Goal: Task Accomplishment & Management: Use online tool/utility

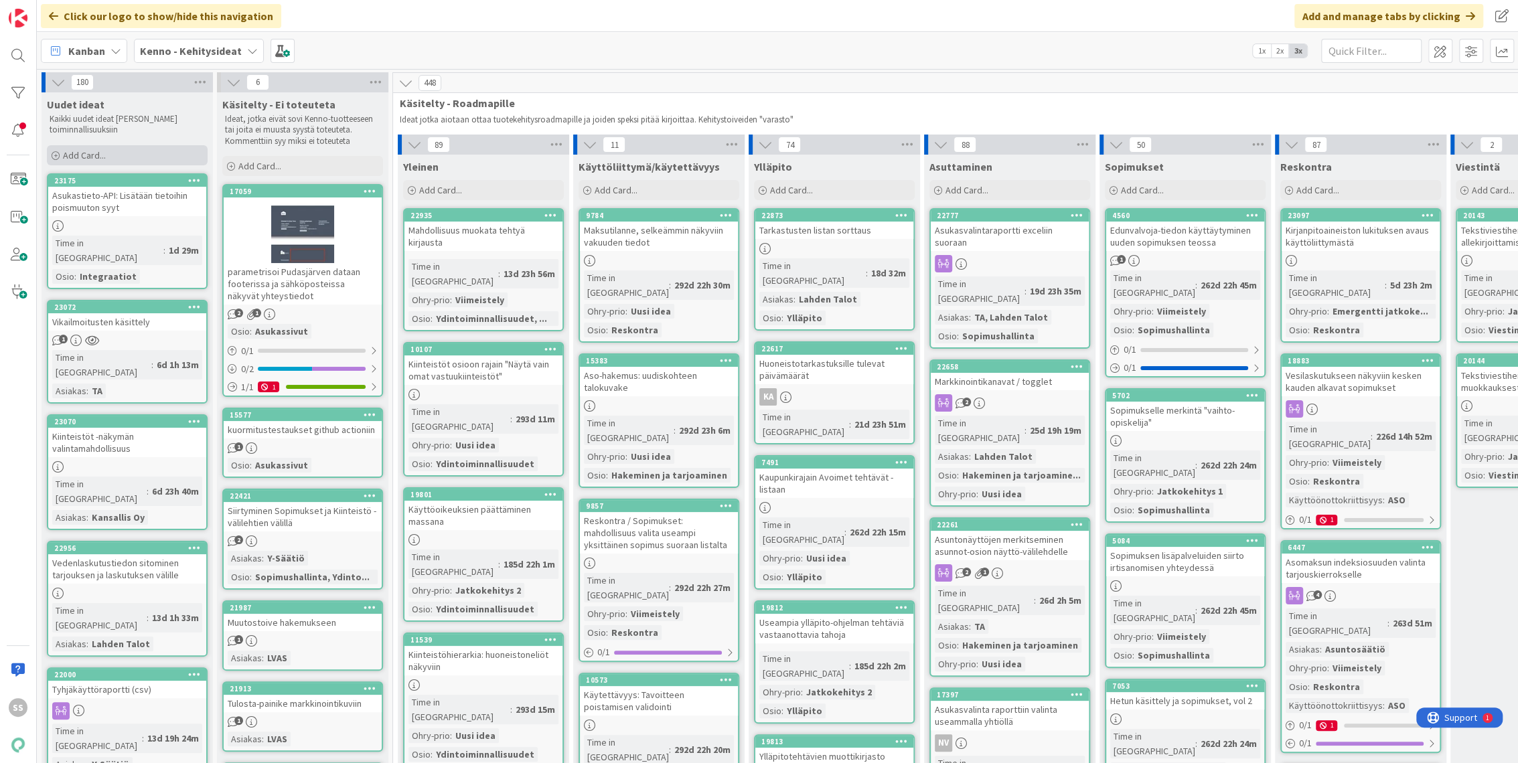
click at [86, 153] on span "Add Card..." at bounding box center [84, 155] width 43 height 12
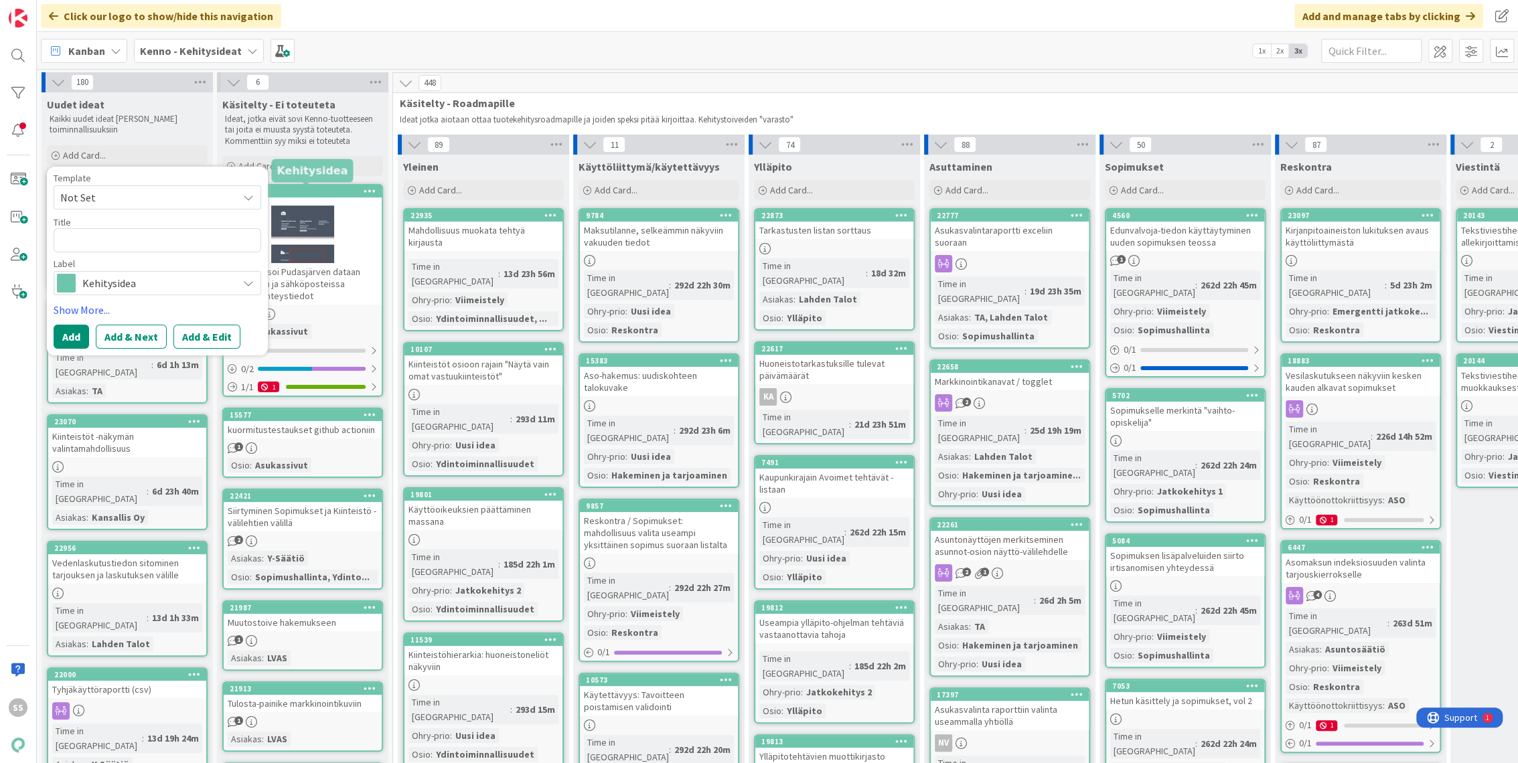
type textarea "x"
type textarea "Hakemuksen opiskelija-asunnon painike"
type textarea "x"
type textarea "Hakemuksen opiskelija-asunnon painike"
click at [206, 340] on button "Add & Edit" at bounding box center [206, 337] width 67 height 24
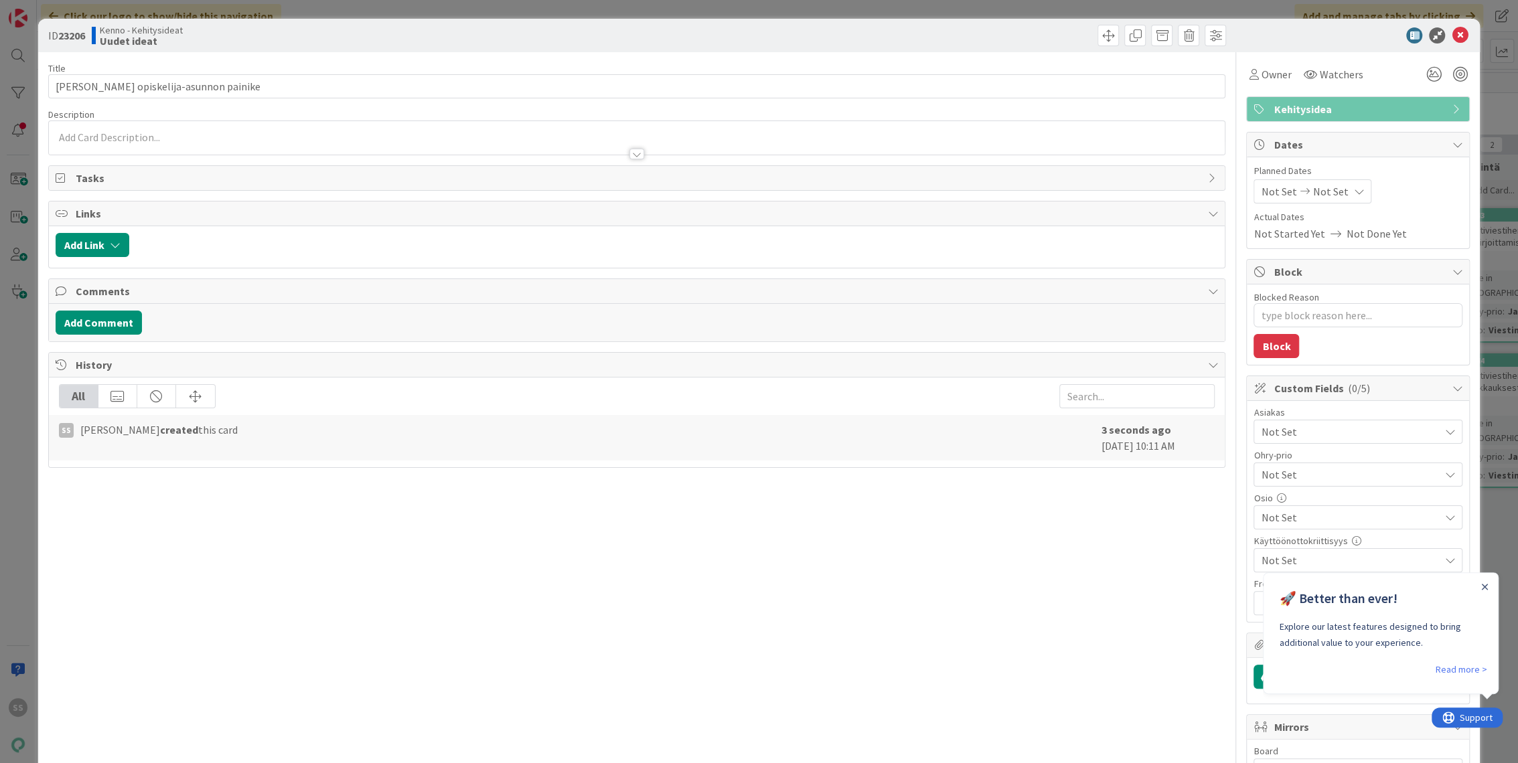
click at [162, 142] on div at bounding box center [637, 148] width 1176 height 14
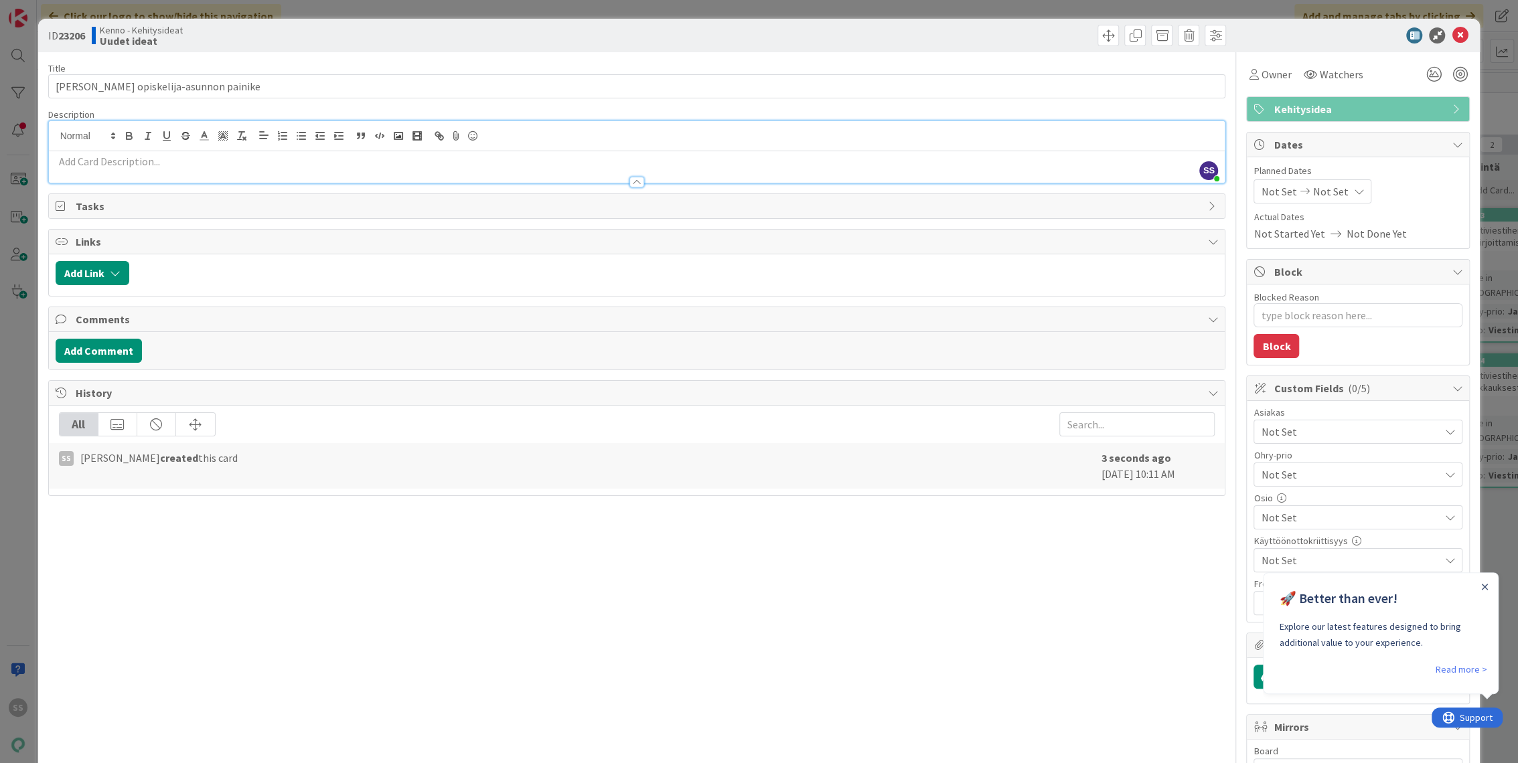
click at [161, 158] on p at bounding box center [637, 161] width 1163 height 15
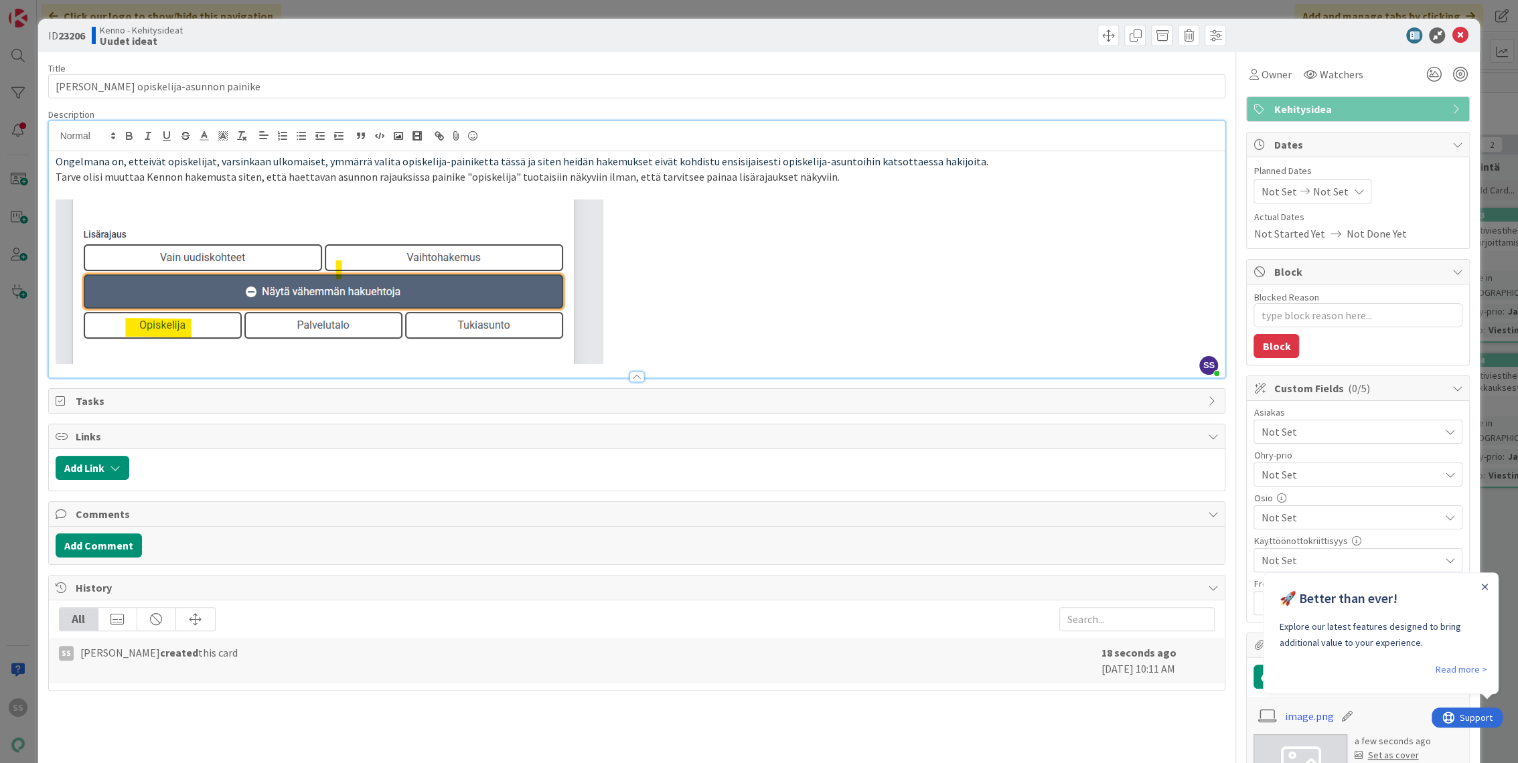
click at [1302, 429] on span "Not Set" at bounding box center [1350, 432] width 178 height 16
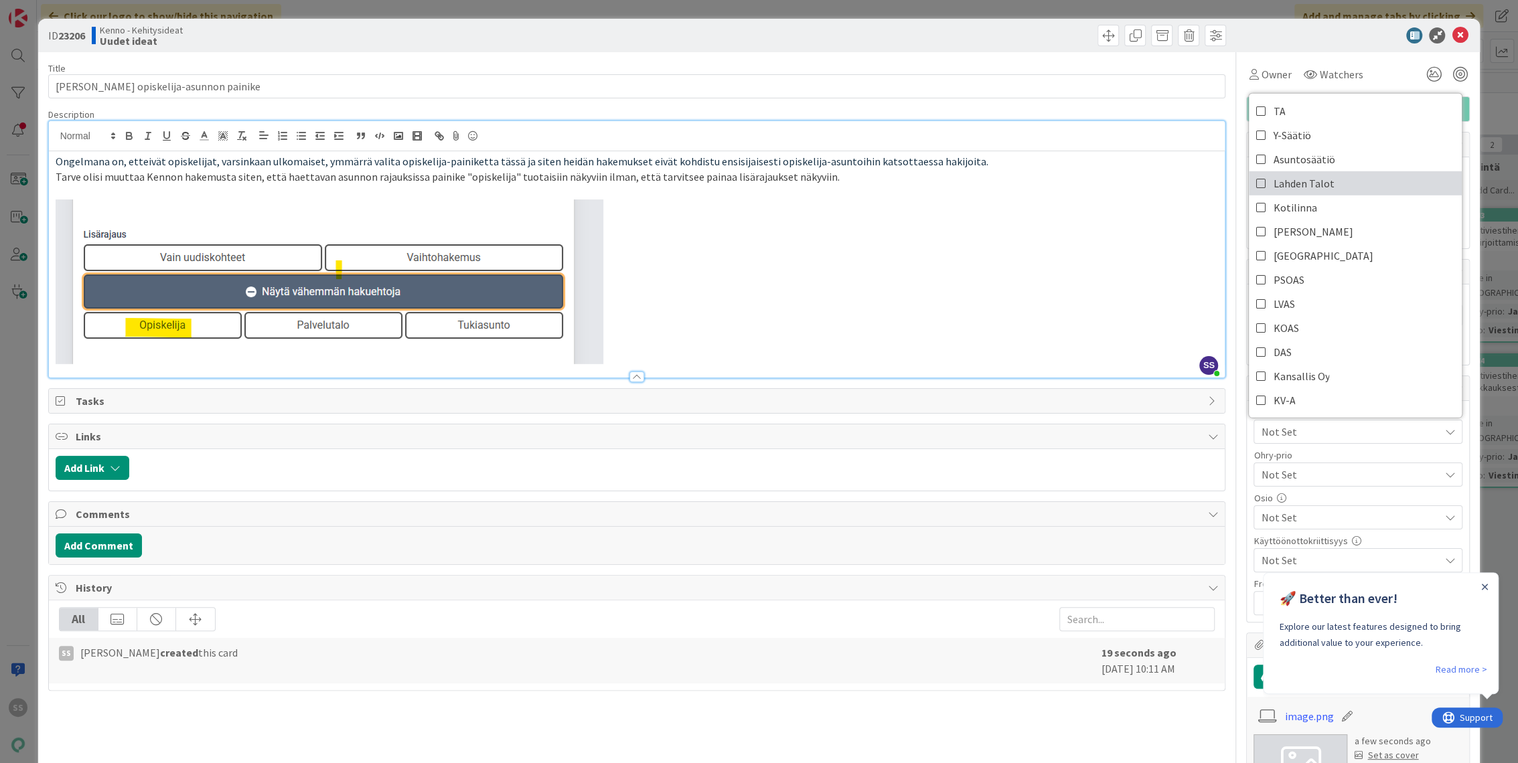
click at [1296, 181] on span "Lahden Talot" at bounding box center [1303, 183] width 61 height 20
type textarea "x"
click at [745, 47] on div "ID 23206 Kenno - Kehitysideat Uudet ideat" at bounding box center [759, 35] width 1442 height 33
